Goal: Task Accomplishment & Management: Manage account settings

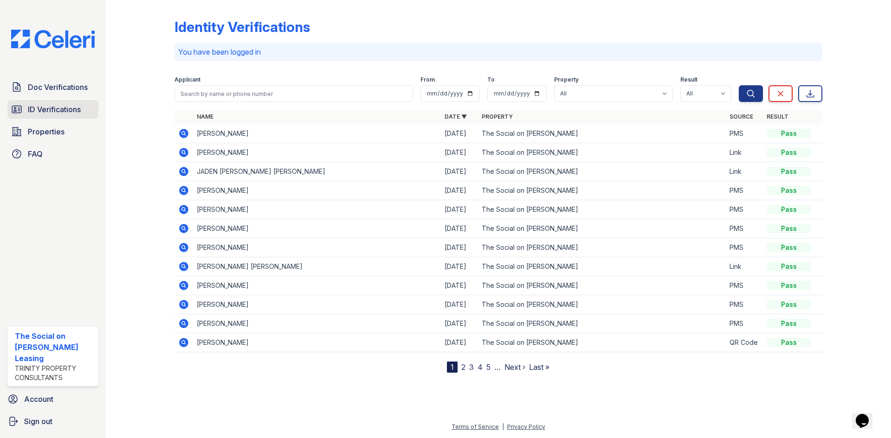
drag, startPoint x: 0, startPoint y: 0, endPoint x: 63, endPoint y: 102, distance: 119.6
click at [57, 108] on span "ID Verifications" at bounding box center [54, 109] width 53 height 11
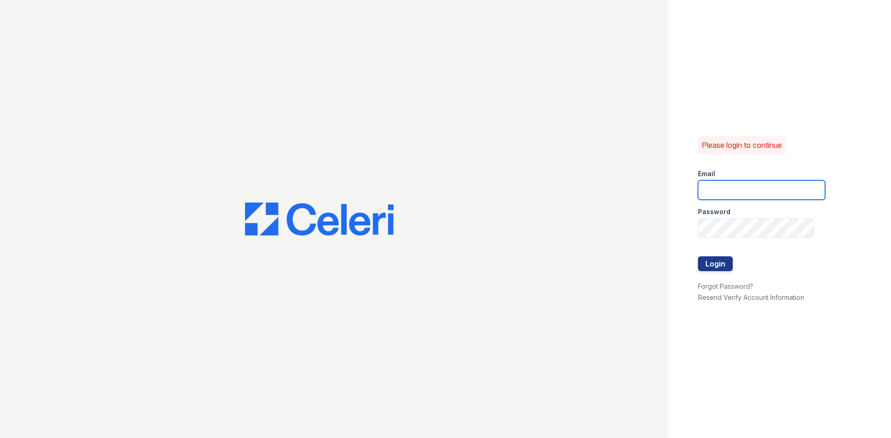
click at [761, 187] on input "email" at bounding box center [761, 189] width 127 height 19
type input "thesocialonhovey@trinity-pm.com"
click at [698, 257] on button "Login" at bounding box center [715, 264] width 35 height 15
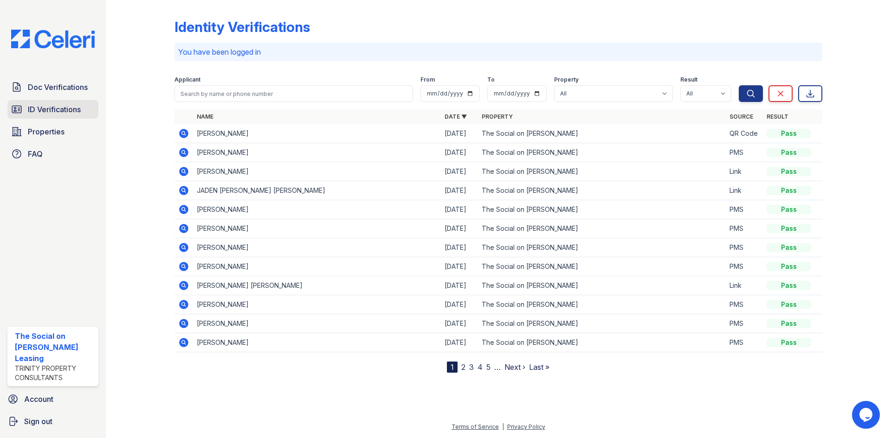
click at [64, 113] on span "ID Verifications" at bounding box center [54, 109] width 53 height 11
